Goal: Find contact information: Find contact information

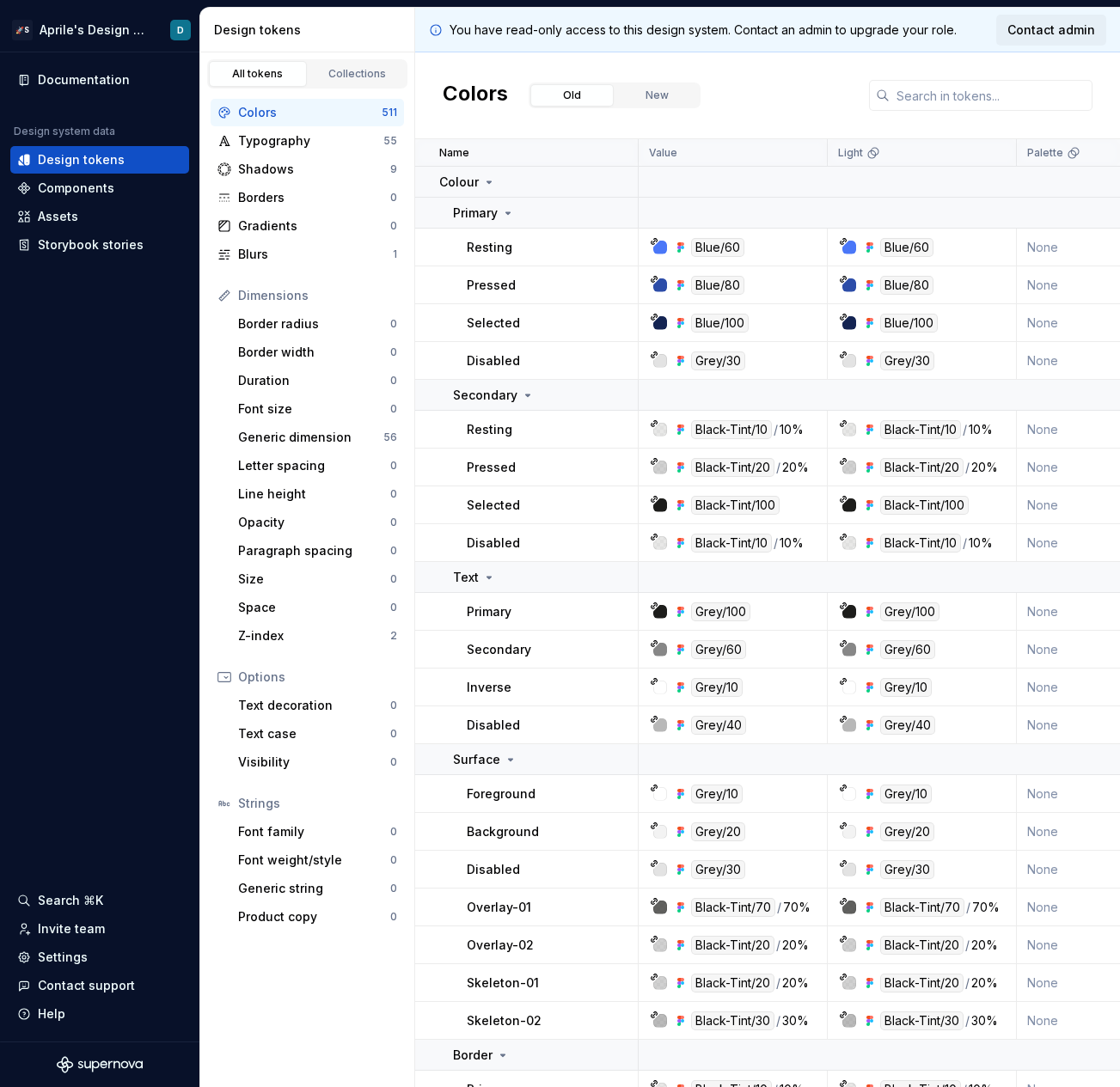
click at [1025, 35] on span "Contact admin" at bounding box center [1051, 30] width 88 height 17
click at [1026, 32] on span "Contact admin" at bounding box center [1051, 30] width 88 height 17
click at [893, 65] on div "Colors Old New" at bounding box center [767, 96] width 705 height 87
